Goal: Information Seeking & Learning: Learn about a topic

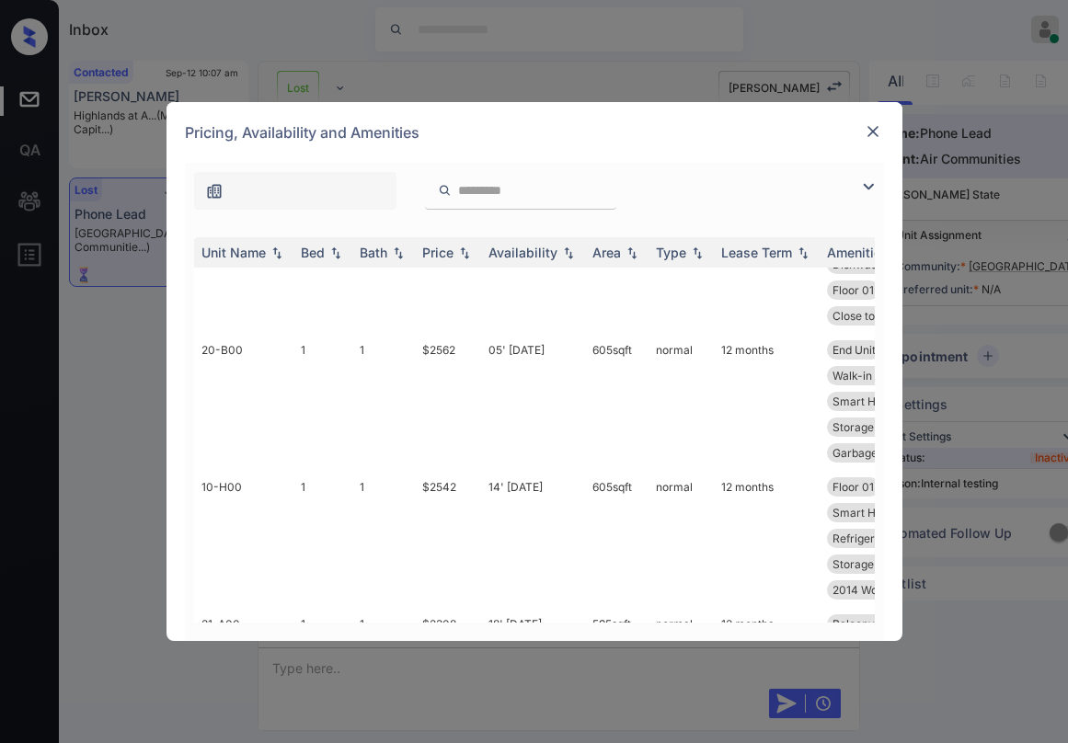
scroll to position [184, 0]
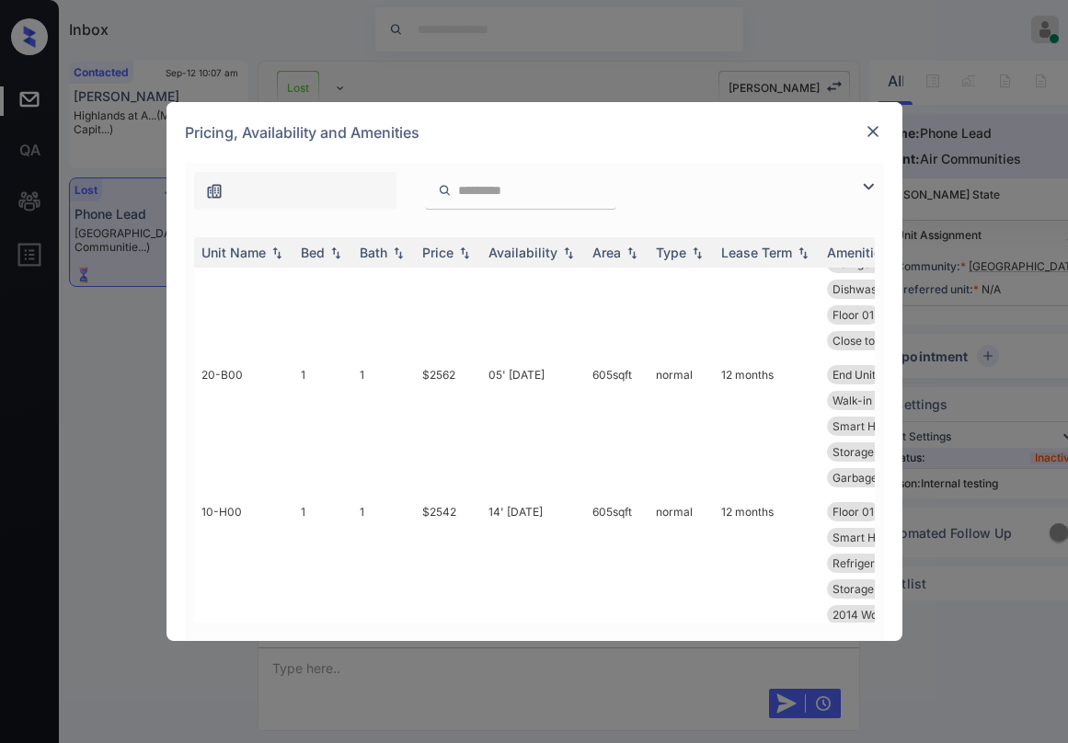
click at [871, 184] on img at bounding box center [869, 187] width 22 height 22
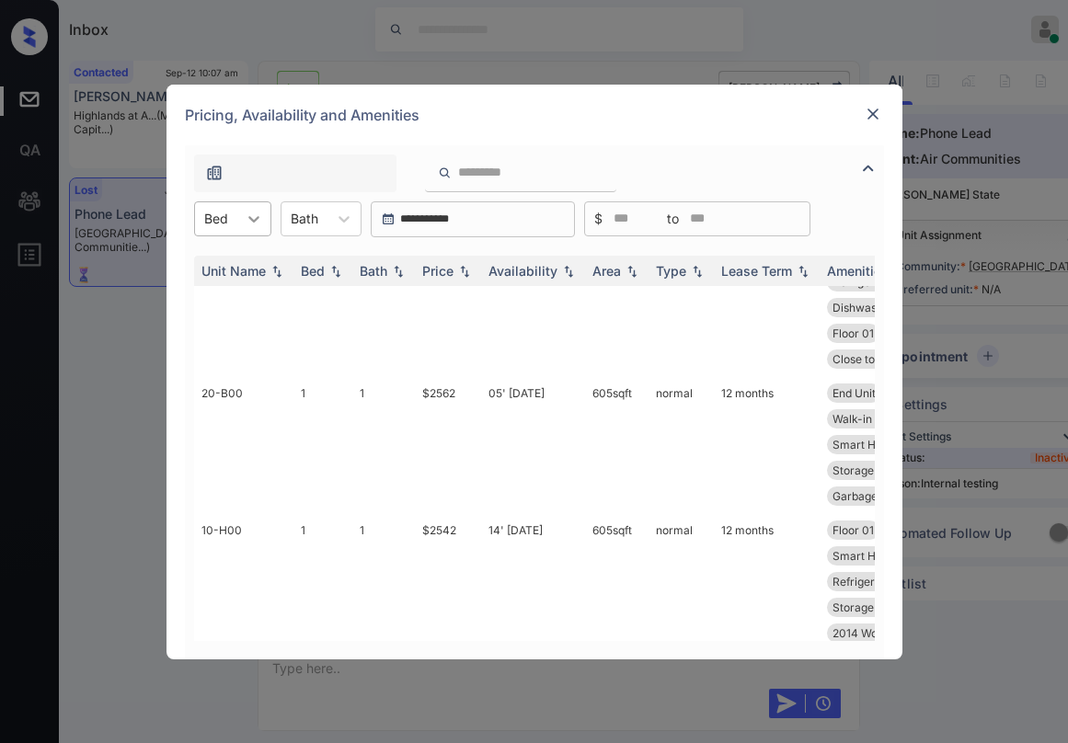
click at [256, 223] on icon at bounding box center [254, 219] width 18 height 18
drag, startPoint x: 667, startPoint y: 110, endPoint x: 688, endPoint y: 99, distance: 23.9
click at [672, 106] on div "Pricing, Availability and Amenities" at bounding box center [535, 115] width 736 height 61
click at [881, 113] on img at bounding box center [873, 114] width 18 height 18
